Goal: Information Seeking & Learning: Learn about a topic

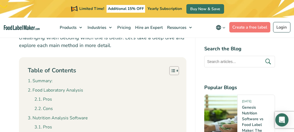
scroll to position [303, 0]
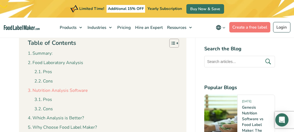
click at [60, 89] on link "Nutrition Analysis Software" at bounding box center [58, 90] width 60 height 7
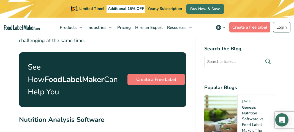
scroll to position [1380, 0]
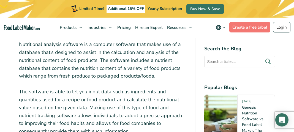
scroll to position [1435, 0]
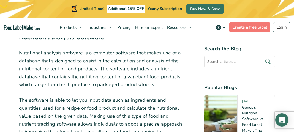
click at [26, 76] on p "Nutritional analysis software is a computer software that makes use of a databa…" at bounding box center [102, 69] width 167 height 40
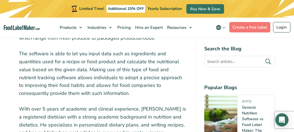
scroll to position [1490, 0]
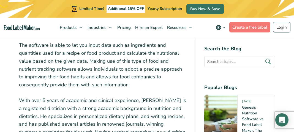
click at [40, 71] on p "The software is able to let you input data such as ingredients and quantities u…" at bounding box center [102, 65] width 167 height 48
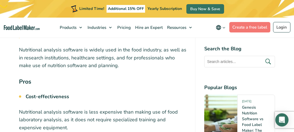
scroll to position [1820, 0]
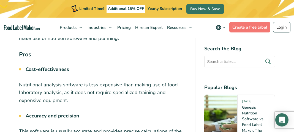
click at [40, 89] on p "Nutritional analysis software is less expensive than making use of food laborat…" at bounding box center [102, 93] width 167 height 24
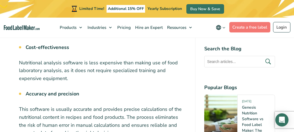
scroll to position [1875, 0]
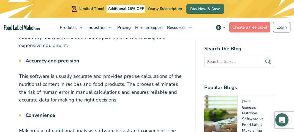
click at [49, 86] on p "This software is usually accurate and provides precise calculations of the nutr…" at bounding box center [102, 88] width 167 height 32
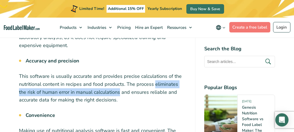
drag, startPoint x: 154, startPoint y: 83, endPoint x: 111, endPoint y: 93, distance: 44.3
click at [111, 93] on p "This software is usually accurate and provides precise calculations of the nutr…" at bounding box center [102, 88] width 167 height 32
copy p "eliminates the risk of human error in manual calculations"
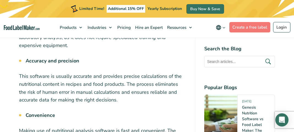
click at [23, 76] on p "This software is usually accurate and provides precise calculations of the nutr…" at bounding box center [102, 88] width 167 height 32
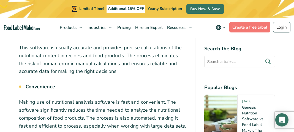
scroll to position [1930, 0]
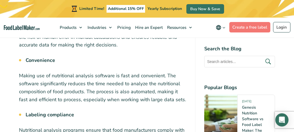
click at [38, 89] on p "Making use of nutritional analysis software is fast and convenient. The softwar…" at bounding box center [102, 88] width 167 height 32
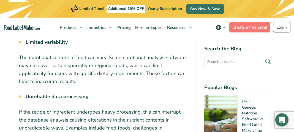
scroll to position [2205, 0]
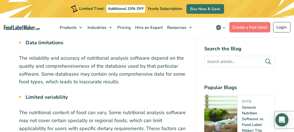
click at [26, 84] on p "The reliability and accuracy of nutritional analysis software depend on the qua…" at bounding box center [102, 70] width 167 height 32
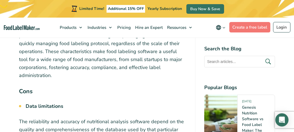
scroll to position [2150, 0]
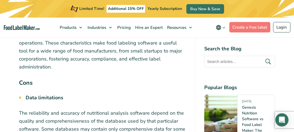
click at [41, 97] on strong "Data limitations" at bounding box center [45, 97] width 38 height 7
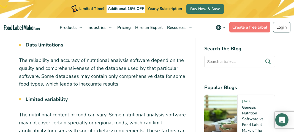
scroll to position [2205, 0]
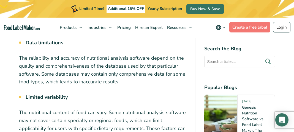
click at [38, 73] on p "The reliability and accuracy of nutritional analysis software depend on the qua…" at bounding box center [102, 70] width 167 height 32
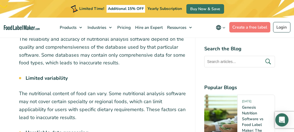
scroll to position [2232, 0]
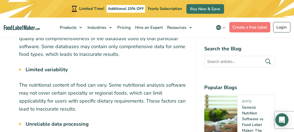
click at [36, 89] on p "The nutritional content of food can vary. Some nutritional analysis software ma…" at bounding box center [102, 97] width 167 height 32
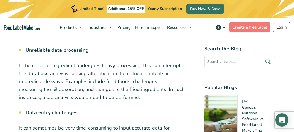
scroll to position [2315, 0]
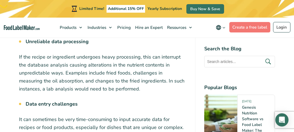
click at [43, 67] on p "If the recipe or ingredient undergoes heavy processing, this can interrupt the …" at bounding box center [102, 73] width 167 height 40
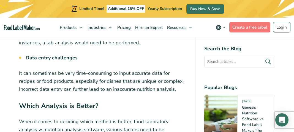
scroll to position [2370, 0]
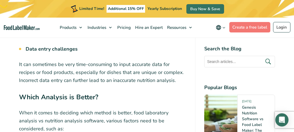
click at [26, 78] on p "It can sometimes be very time-consuming to input accurate data for recipes or f…" at bounding box center [102, 73] width 167 height 24
drag, startPoint x: 76, startPoint y: 63, endPoint x: 111, endPoint y: 64, distance: 35.5
click at [111, 64] on p "It can sometimes be very time-consuming to input accurate data for recipes or f…" at bounding box center [102, 73] width 167 height 24
copy p "time-consuming"
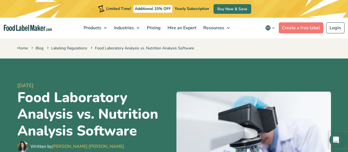
scroll to position [28, 0]
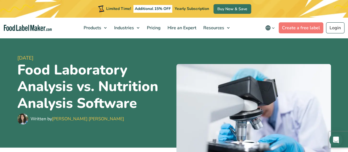
click at [161, 57] on span "[DATE]" at bounding box center [94, 57] width 155 height 7
